Goal: Transaction & Acquisition: Purchase product/service

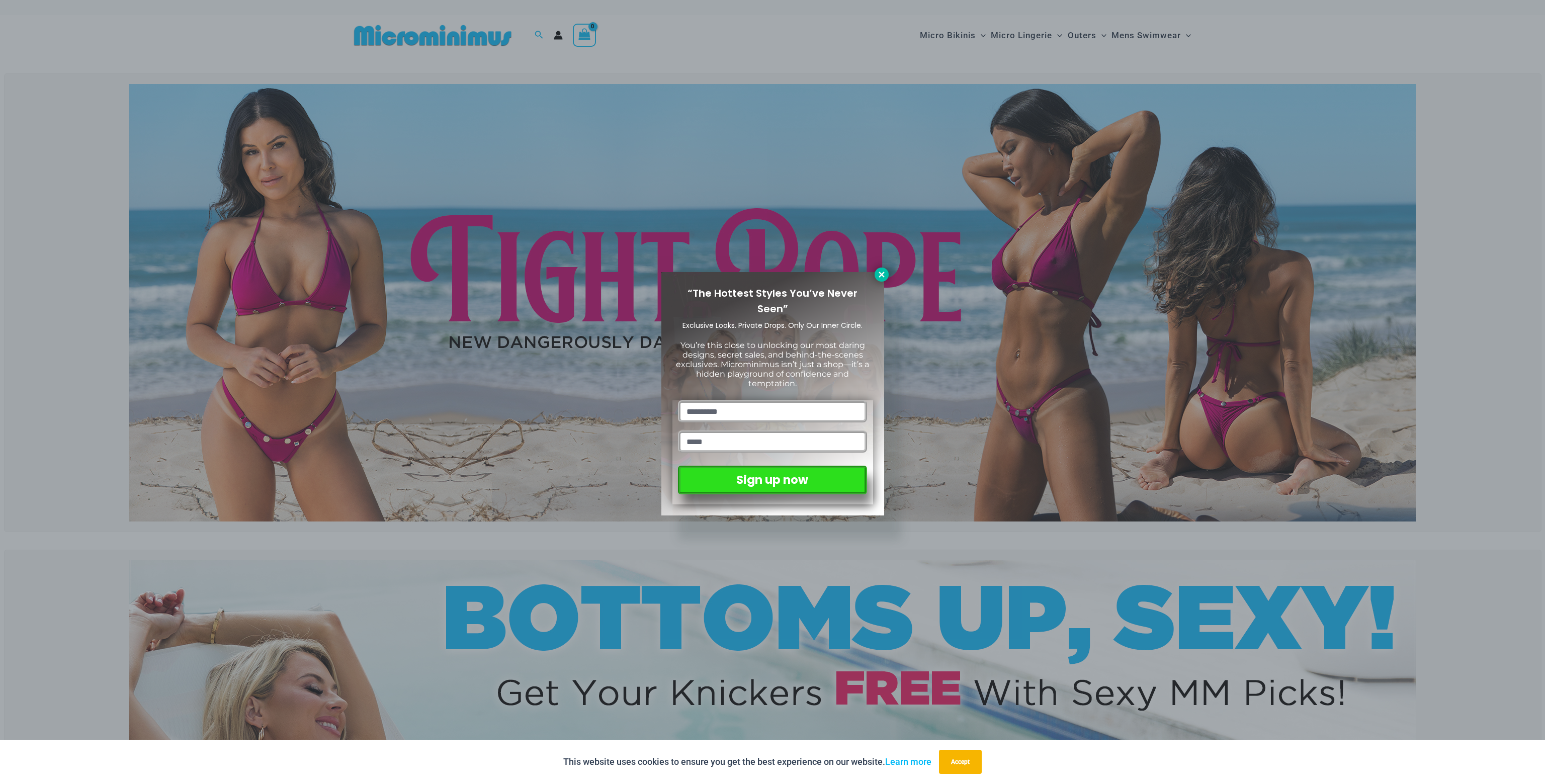
click at [887, 272] on button at bounding box center [882, 275] width 14 height 14
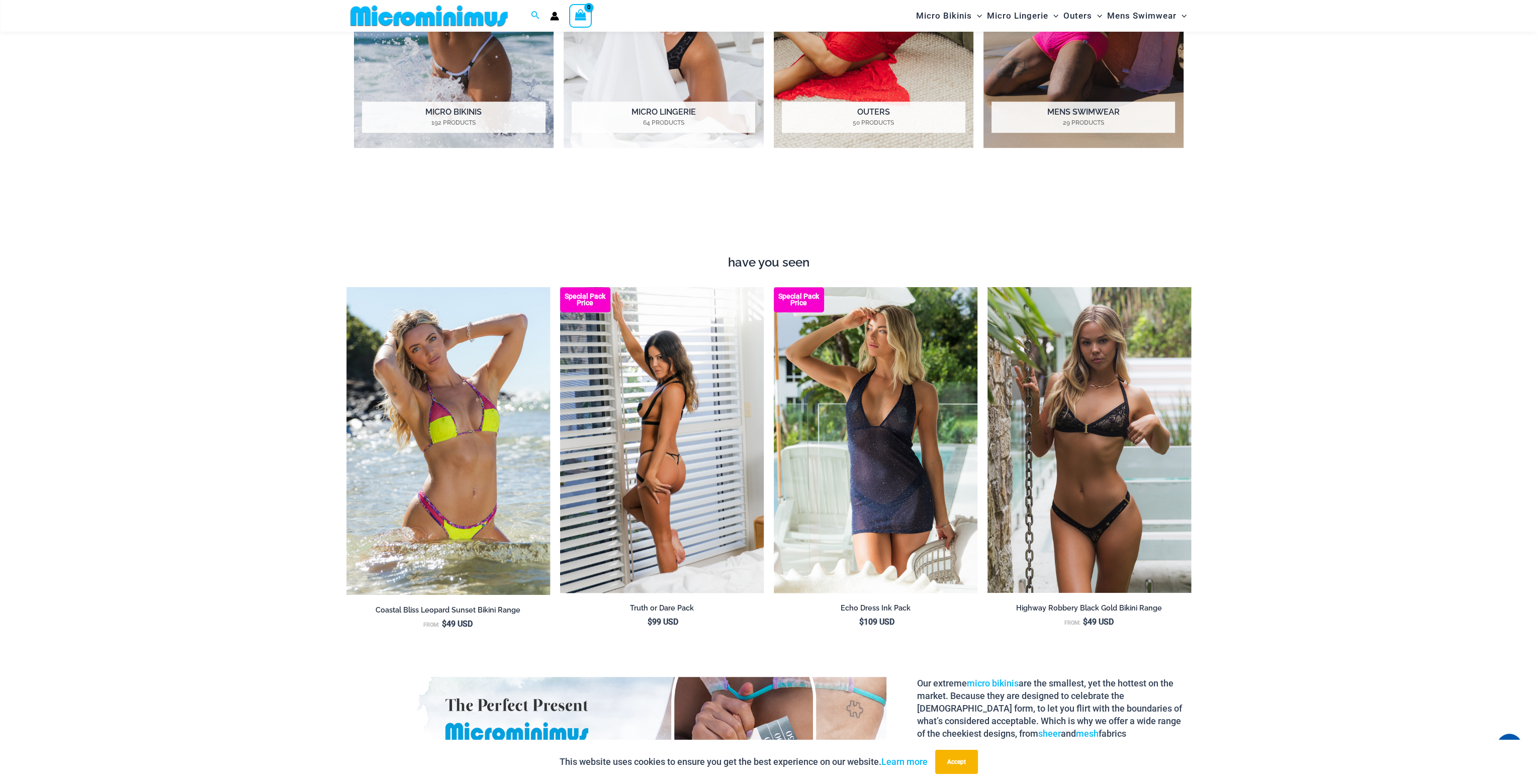
scroll to position [1146, 0]
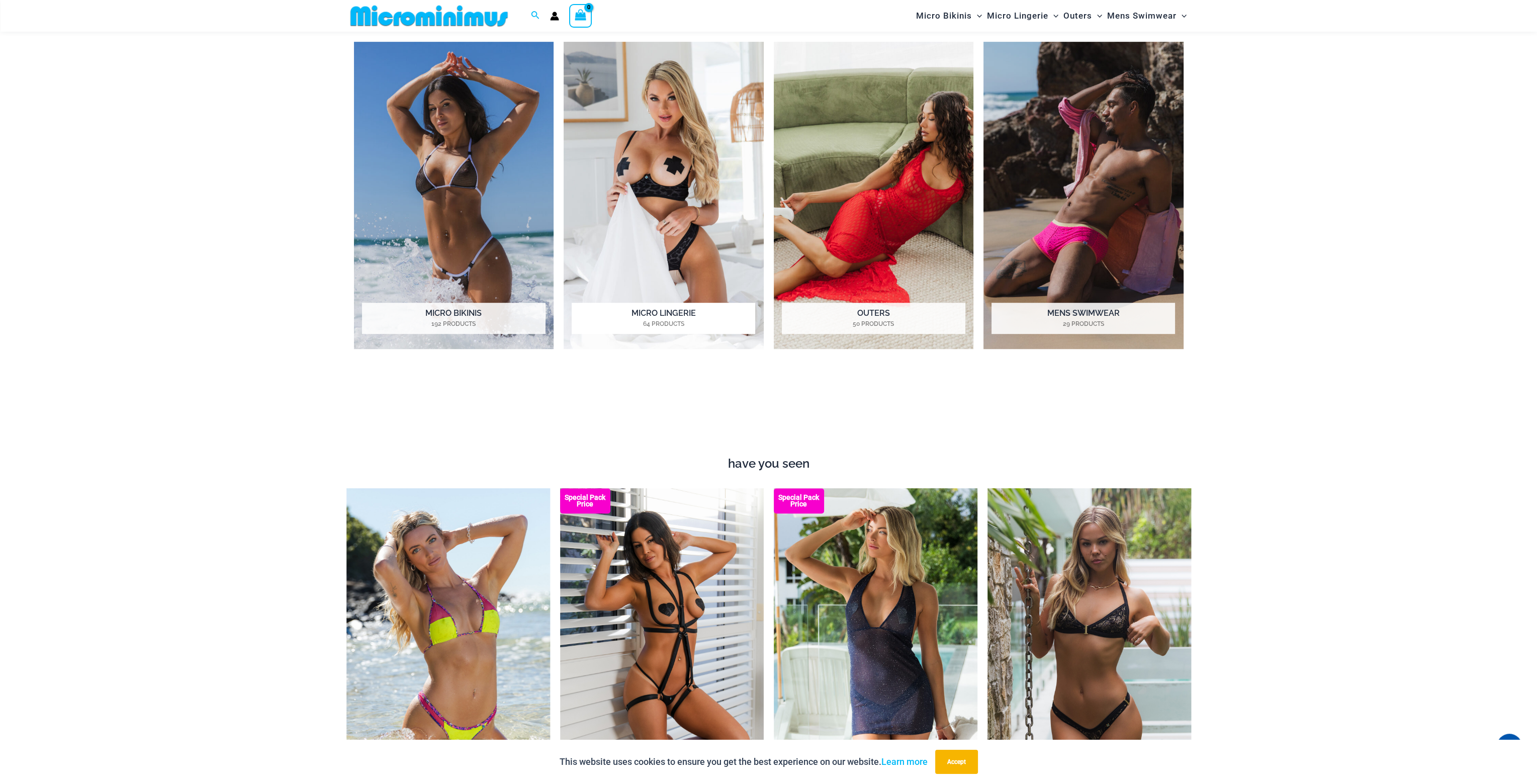
click at [705, 191] on img "Visit product category Micro Lingerie" at bounding box center [663, 195] width 200 height 307
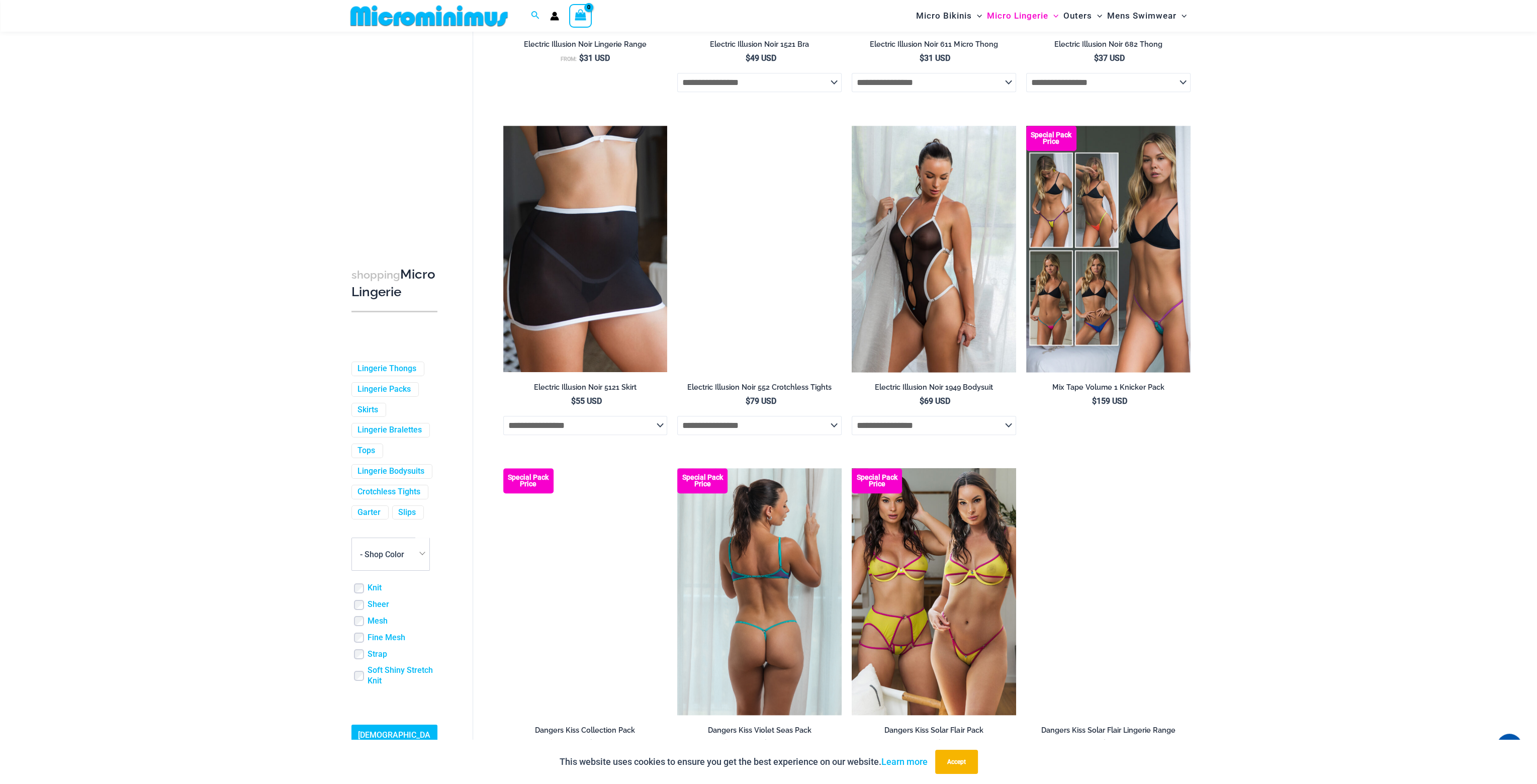
scroll to position [2405, 0]
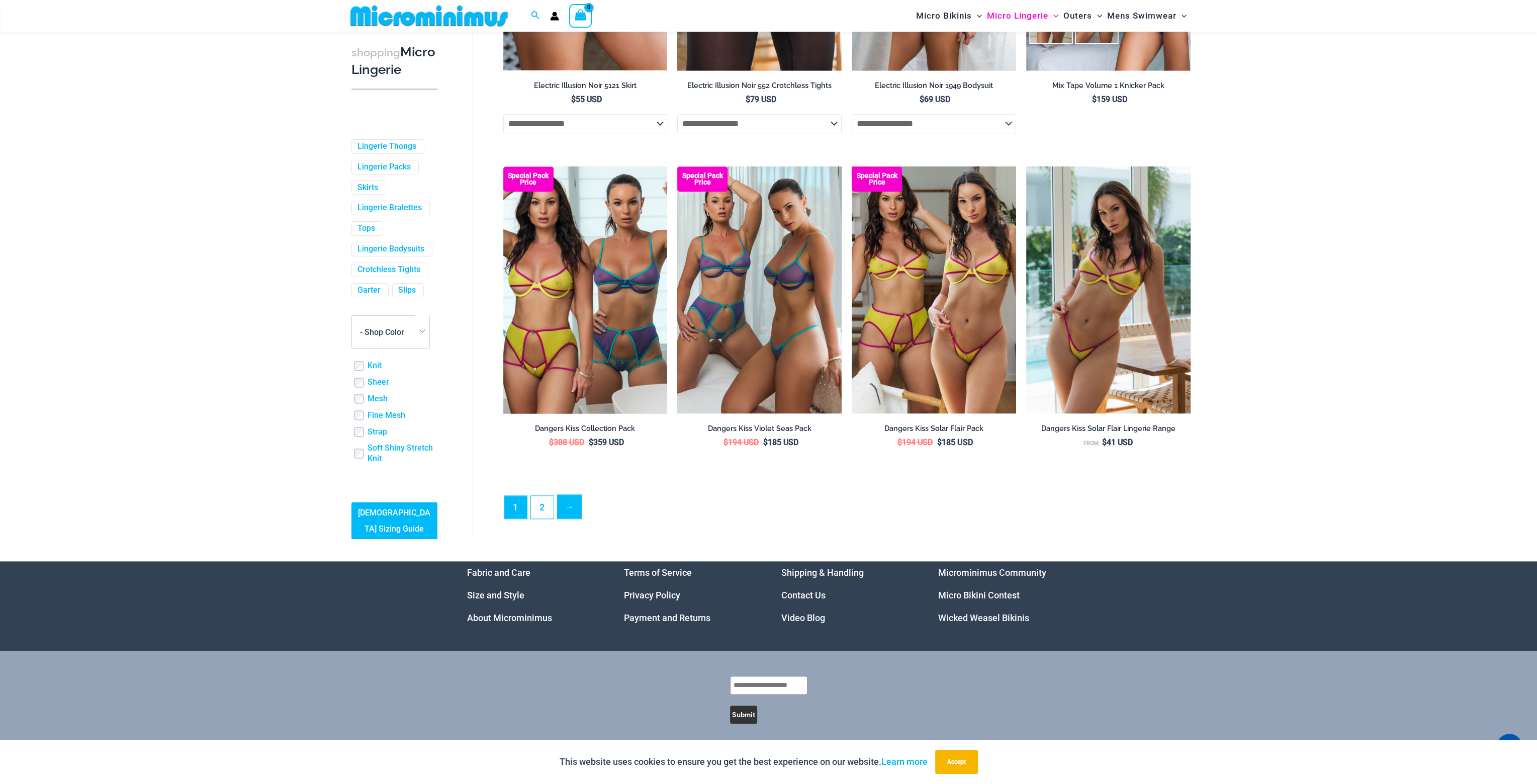
click at [575, 509] on link "→" at bounding box center [570, 506] width 24 height 24
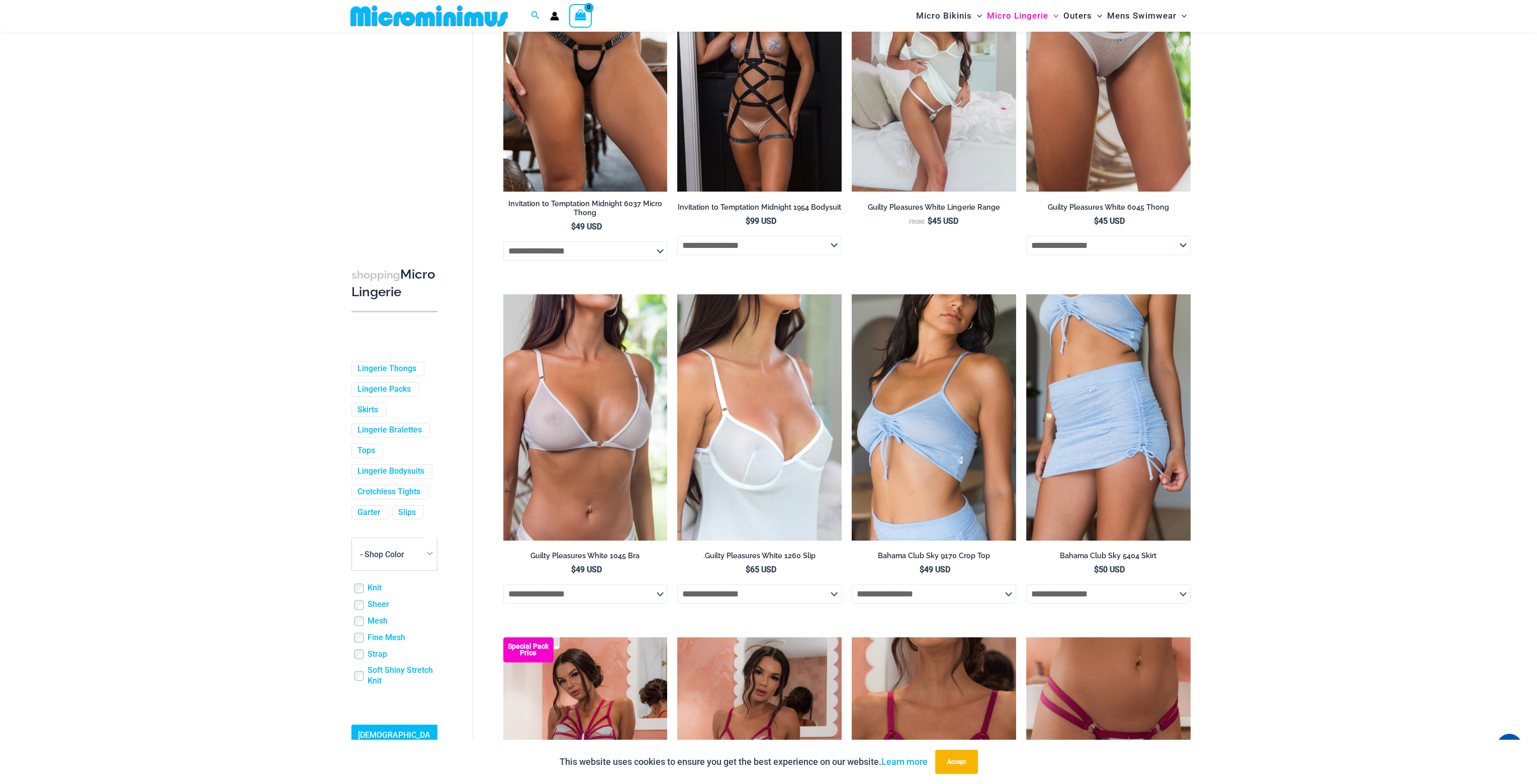
scroll to position [1055, 0]
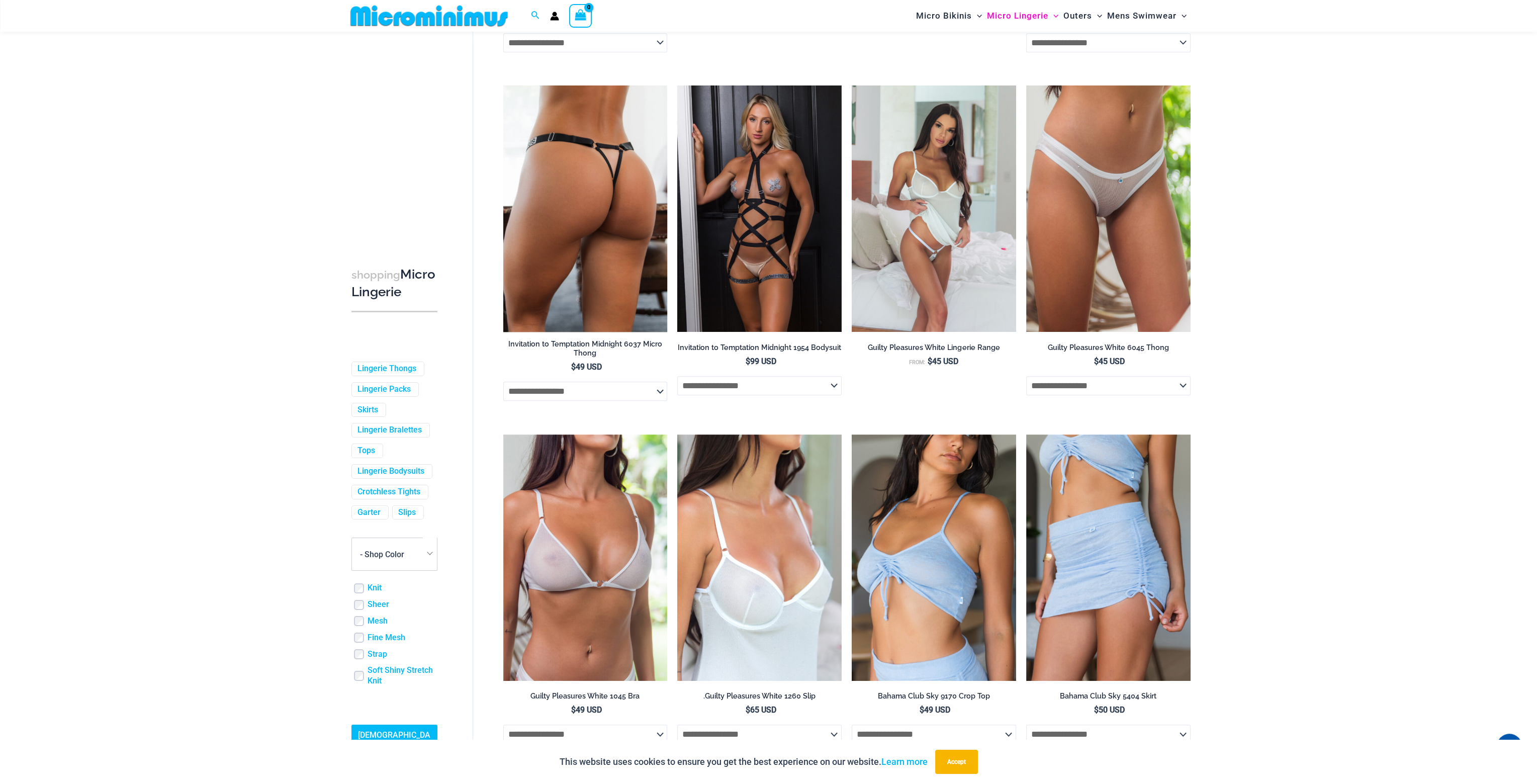
click at [637, 289] on img at bounding box center [586, 208] width 165 height 247
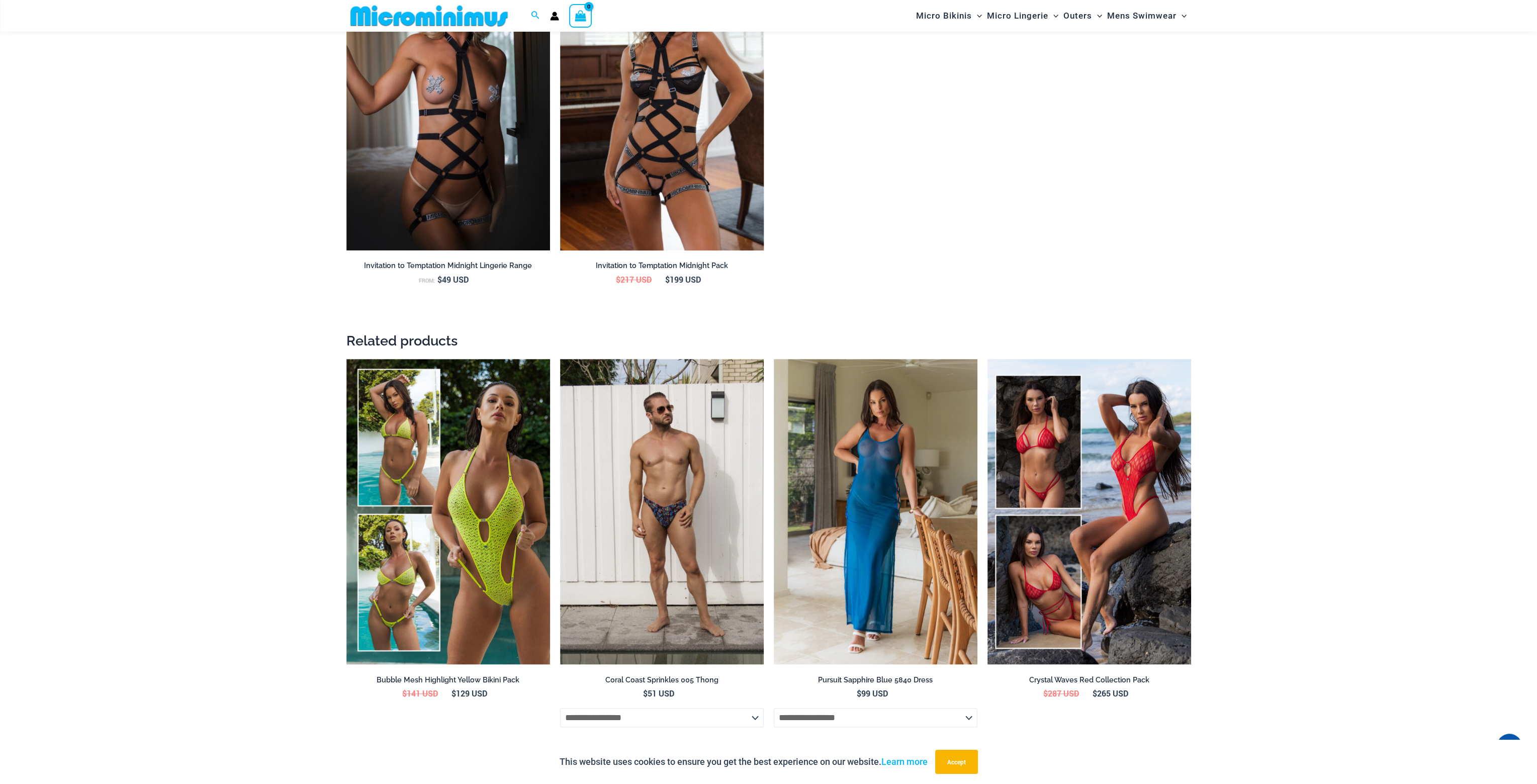
scroll to position [1248, 0]
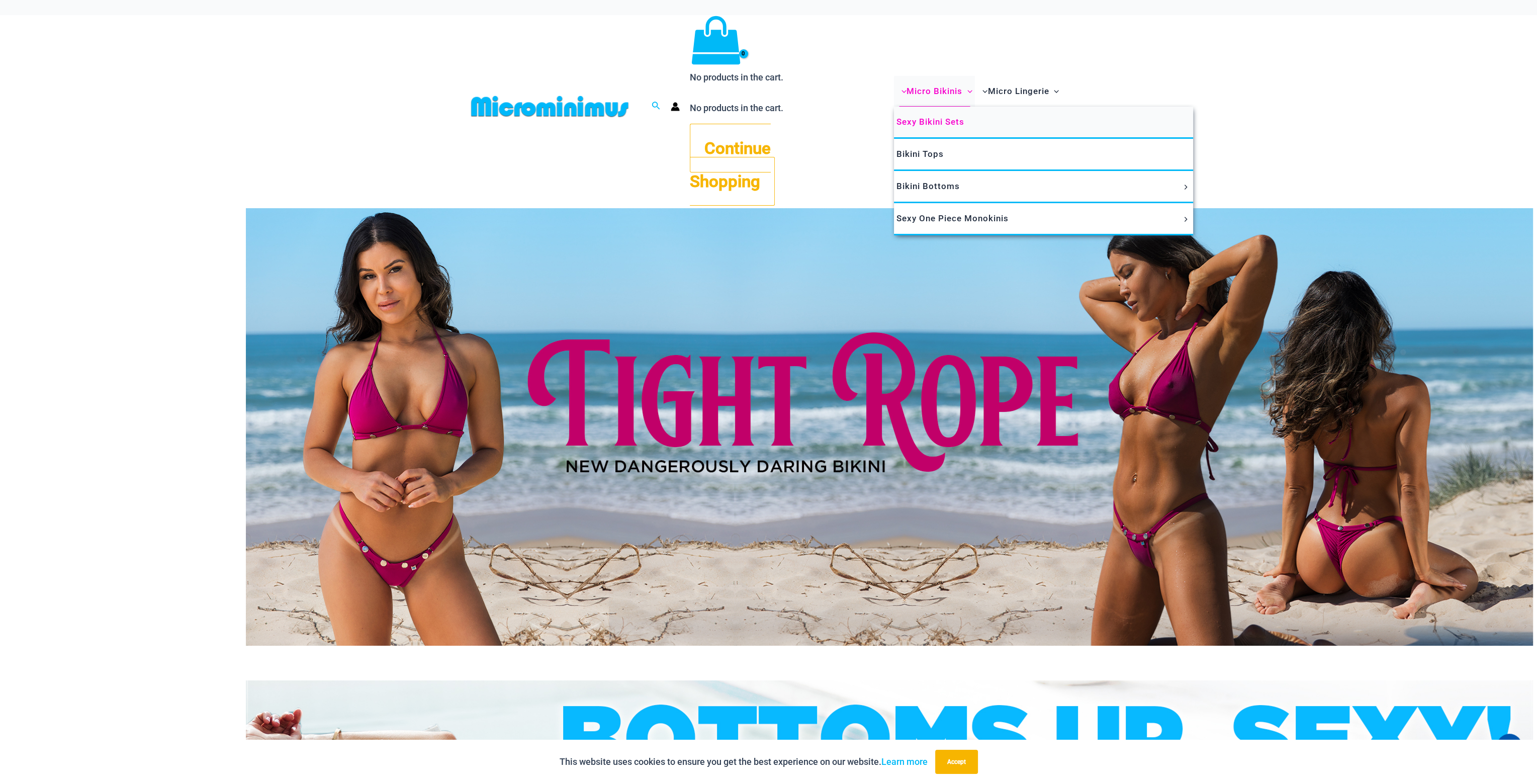
click at [965, 117] on span "Sexy Bikini Sets" at bounding box center [930, 121] width 68 height 10
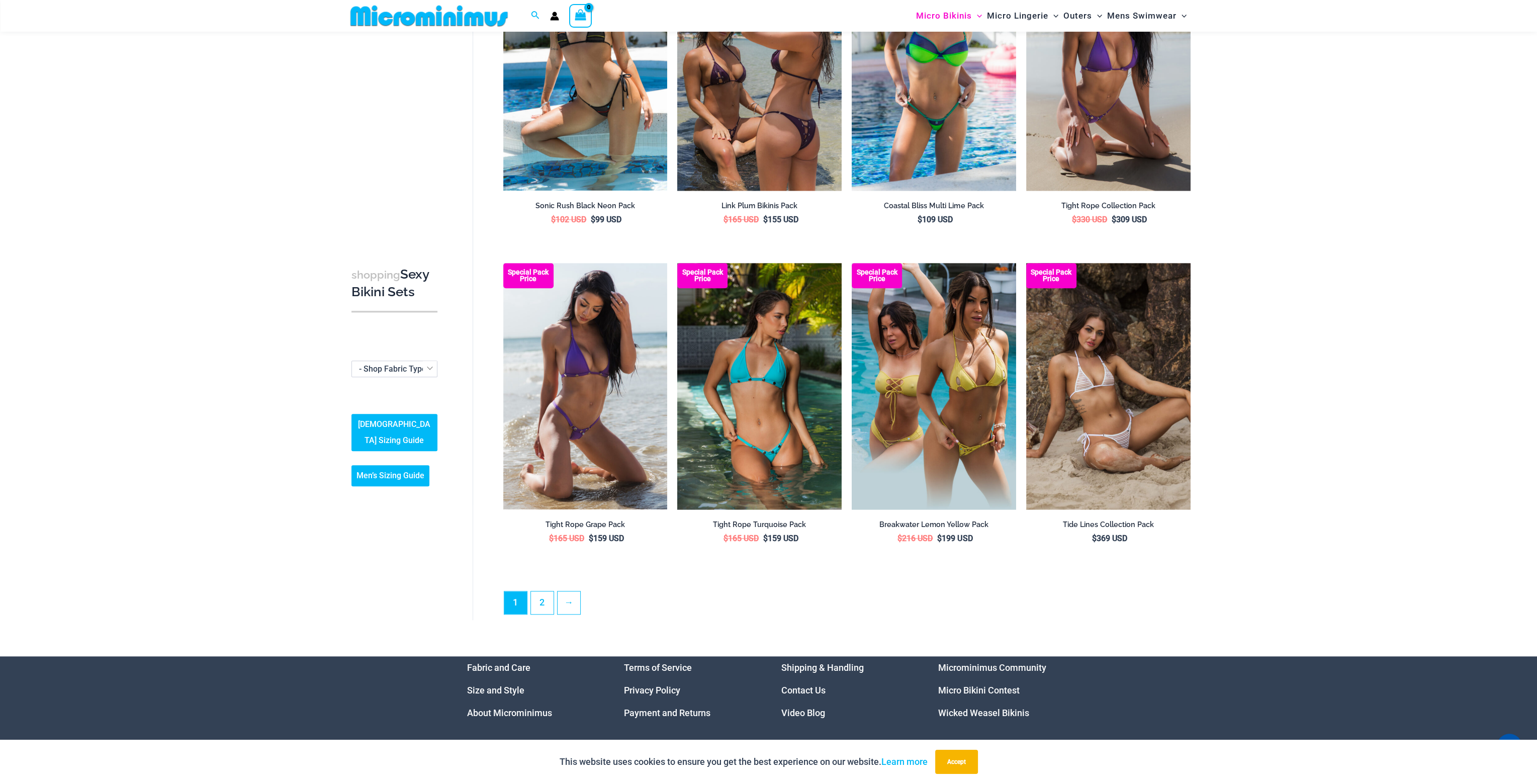
scroll to position [2103, 0]
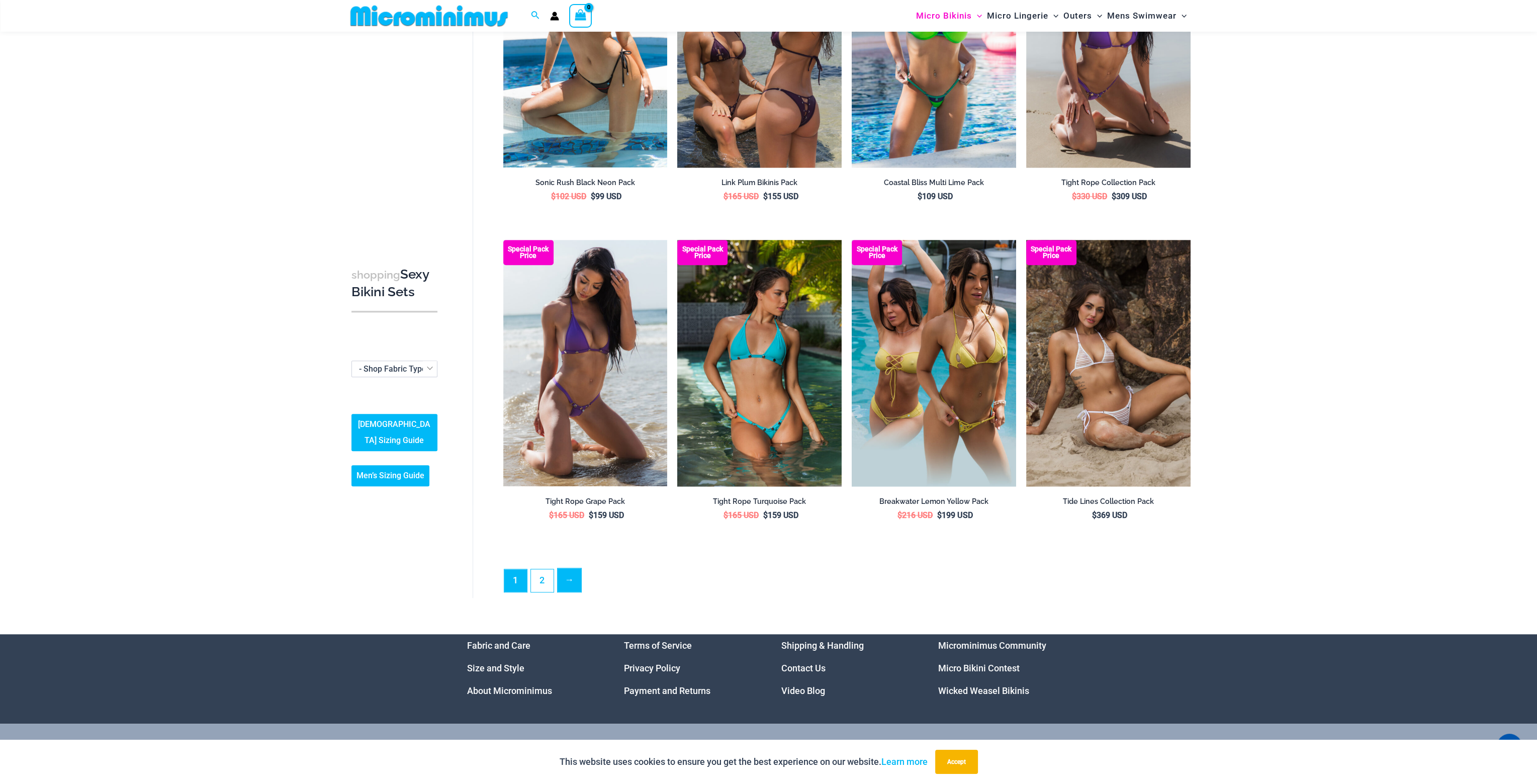
click at [571, 569] on link "→" at bounding box center [570, 580] width 24 height 24
